Goal: Task Accomplishment & Management: Use online tool/utility

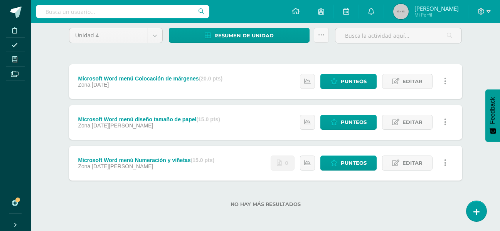
scroll to position [67, 0]
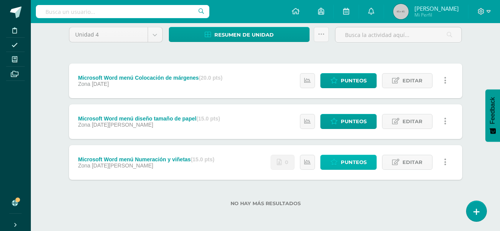
click at [348, 165] on span "Punteos" at bounding box center [354, 162] width 26 height 14
click at [356, 168] on span "Punteos" at bounding box center [354, 162] width 26 height 14
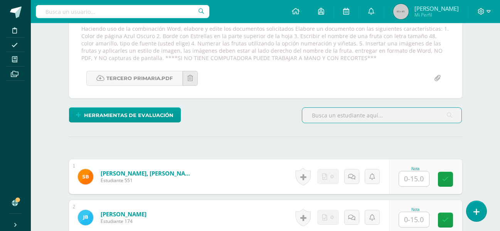
scroll to position [145, 0]
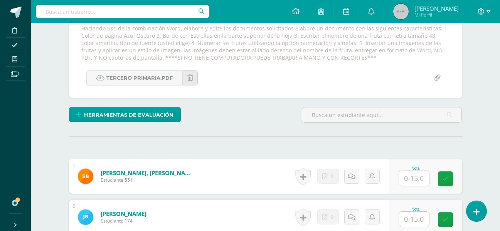
click at [438, 81] on input "file" at bounding box center [437, 78] width 15 height 15
type input "C:\fakepath\Ejemplo para primer trabajo Tercero.pdf"
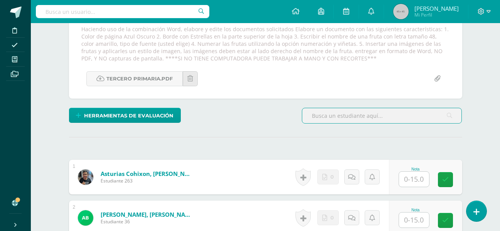
click at [439, 79] on input "file" at bounding box center [437, 78] width 15 height 15
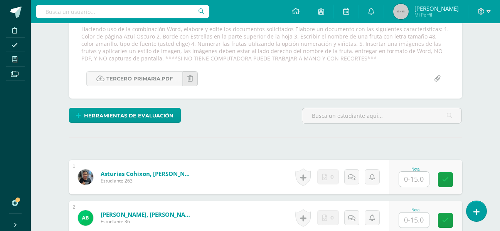
scroll to position [145, 0]
click at [436, 82] on input "file" at bounding box center [437, 78] width 15 height 15
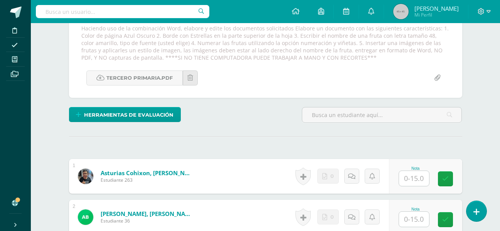
type input "C:\fakepath\Ejemplo para primer trabajo Tercero.pdf"
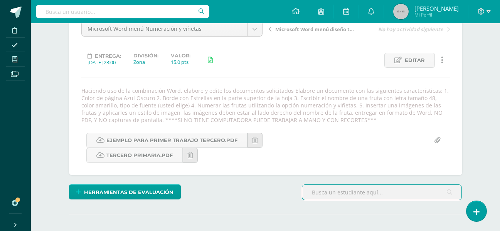
scroll to position [83, 0]
